Goal: Ask a question

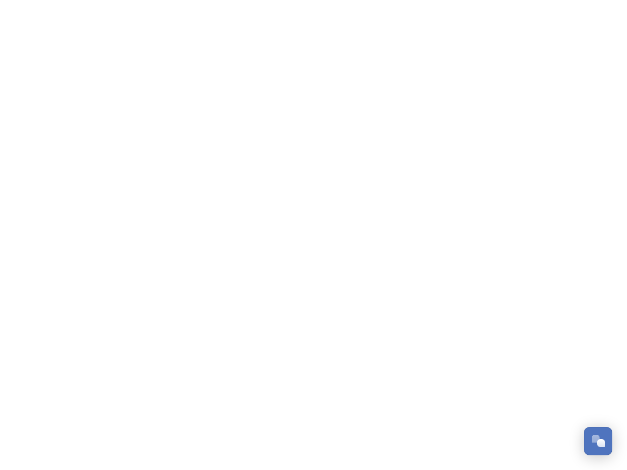
click at [598, 441] on div "Open Chat" at bounding box center [601, 443] width 8 height 8
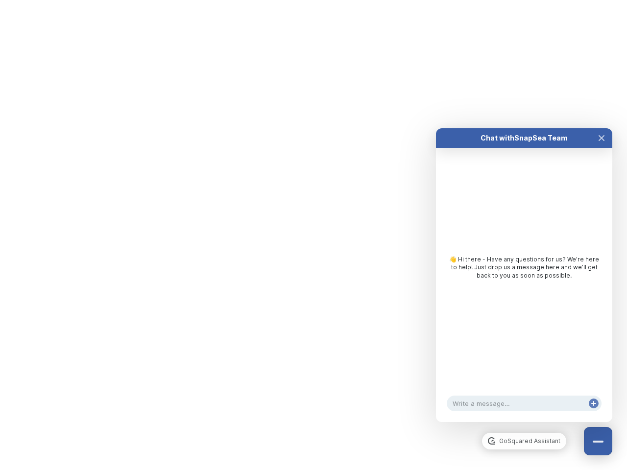
click at [601, 332] on div "👋 Hi there - Have any questions for us? We’re here to help! Just drop us a mess…" at bounding box center [524, 270] width 176 height 244
click at [524, 0] on html "/p/collection/tempest/tourism-academy-2025 Dismiss GoSquared Assistant Chat wit…" at bounding box center [313, 0] width 627 height 0
click at [524, 285] on div "👋 Hi there - Have any questions for us? We’re here to help! Just drop us a mess…" at bounding box center [524, 270] width 176 height 244
click at [601, 148] on div "👋 Hi there - Have any questions for us? We’re here to help! Just drop us a mess…" at bounding box center [524, 270] width 176 height 244
click at [593, 413] on div "Chat with SnapSea Team GoSquared Assistant 👋 Hi there - Have any questions for …" at bounding box center [524, 275] width 176 height 294
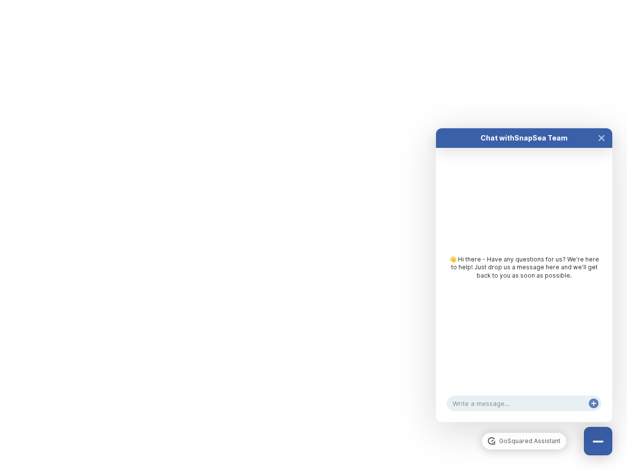
click at [593, 413] on div "Chat with SnapSea Team GoSquared Assistant 👋 Hi there - Have any questions for …" at bounding box center [524, 275] width 176 height 294
click at [313, 0] on html "/p/collection/tempest/tourism-academy-2025 Dismiss GoSquared Assistant Chat wit…" at bounding box center [313, 0] width 627 height 0
click at [306, 0] on html "/p/collection/tempest/tourism-academy-2025 Dismiss GoSquared Assistant Chat wit…" at bounding box center [313, 0] width 627 height 0
